Goal: Find specific page/section: Find specific page/section

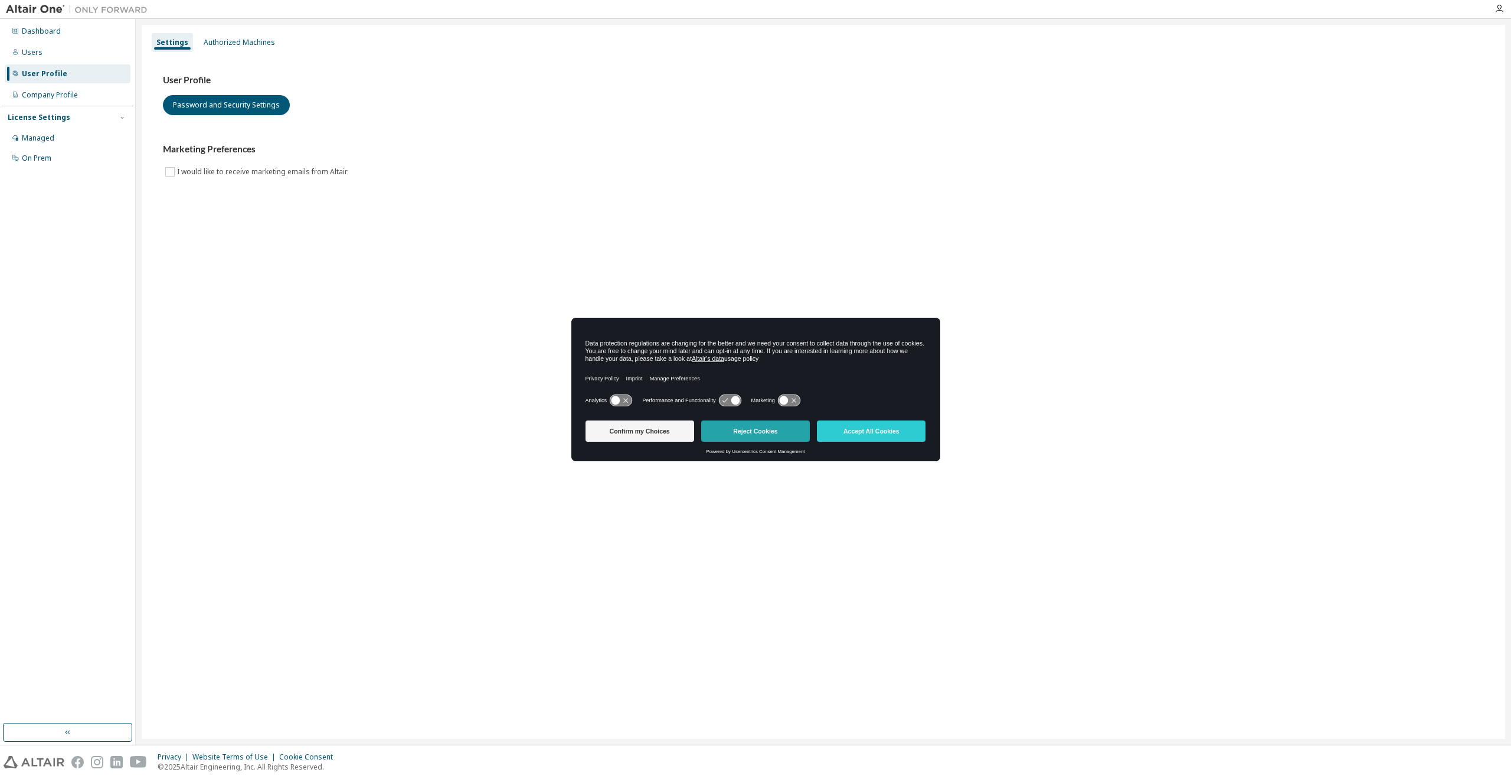
click at [741, 423] on button "Reject Cookies" at bounding box center [755, 430] width 109 height 21
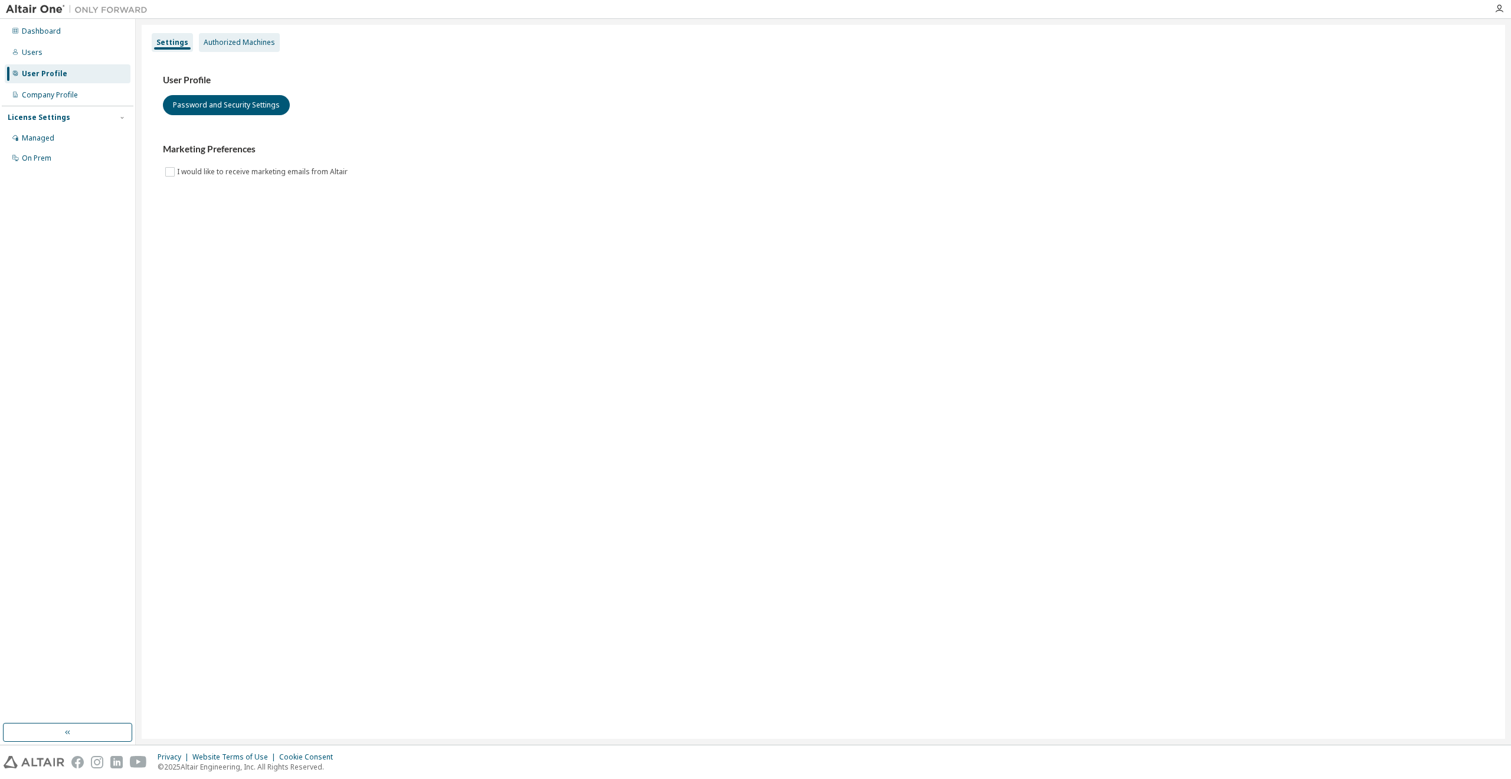
click at [220, 38] on div "Authorized Machines" at bounding box center [239, 42] width 71 height 9
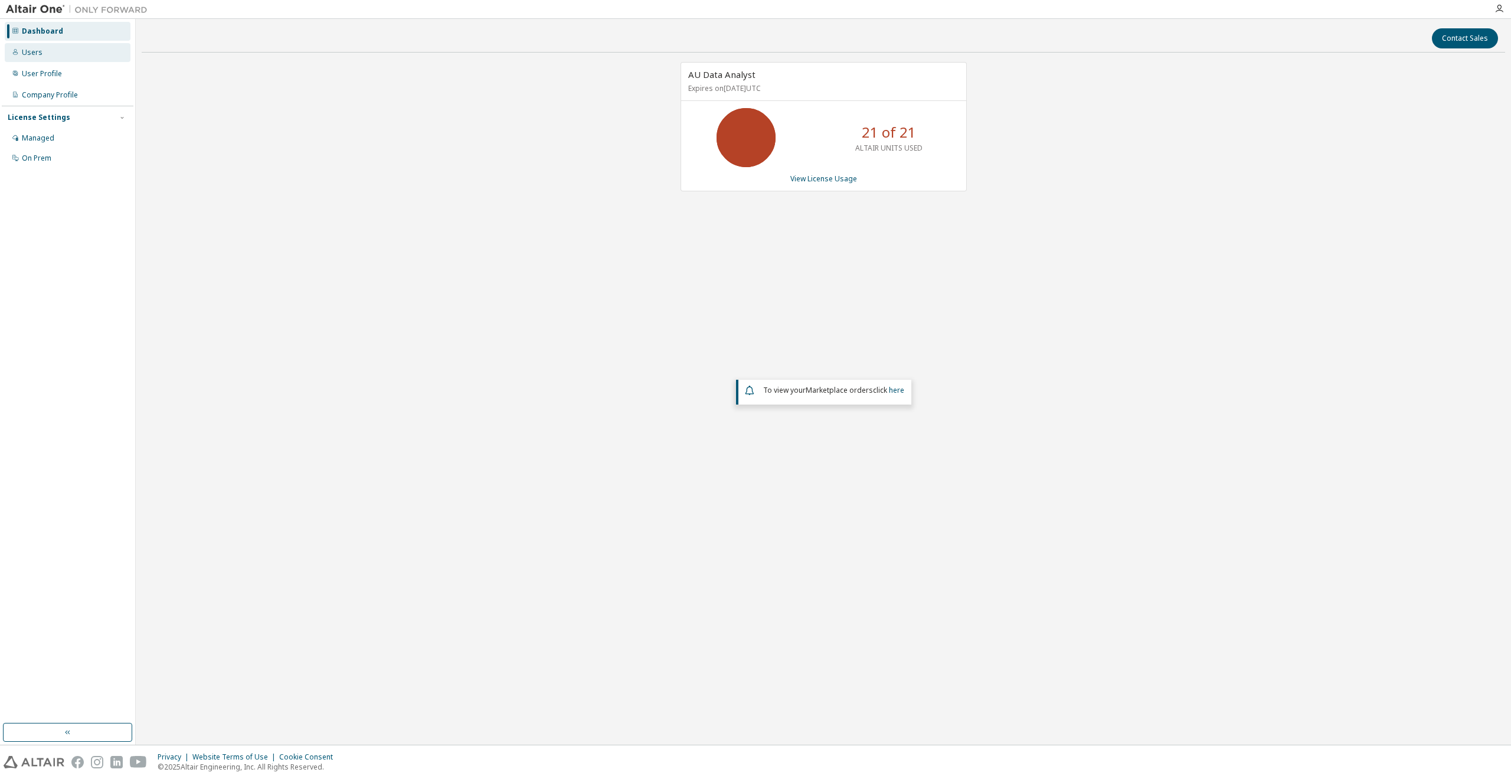
click at [38, 53] on div "Users" at bounding box center [32, 52] width 21 height 9
